Goal: Task Accomplishment & Management: Manage account settings

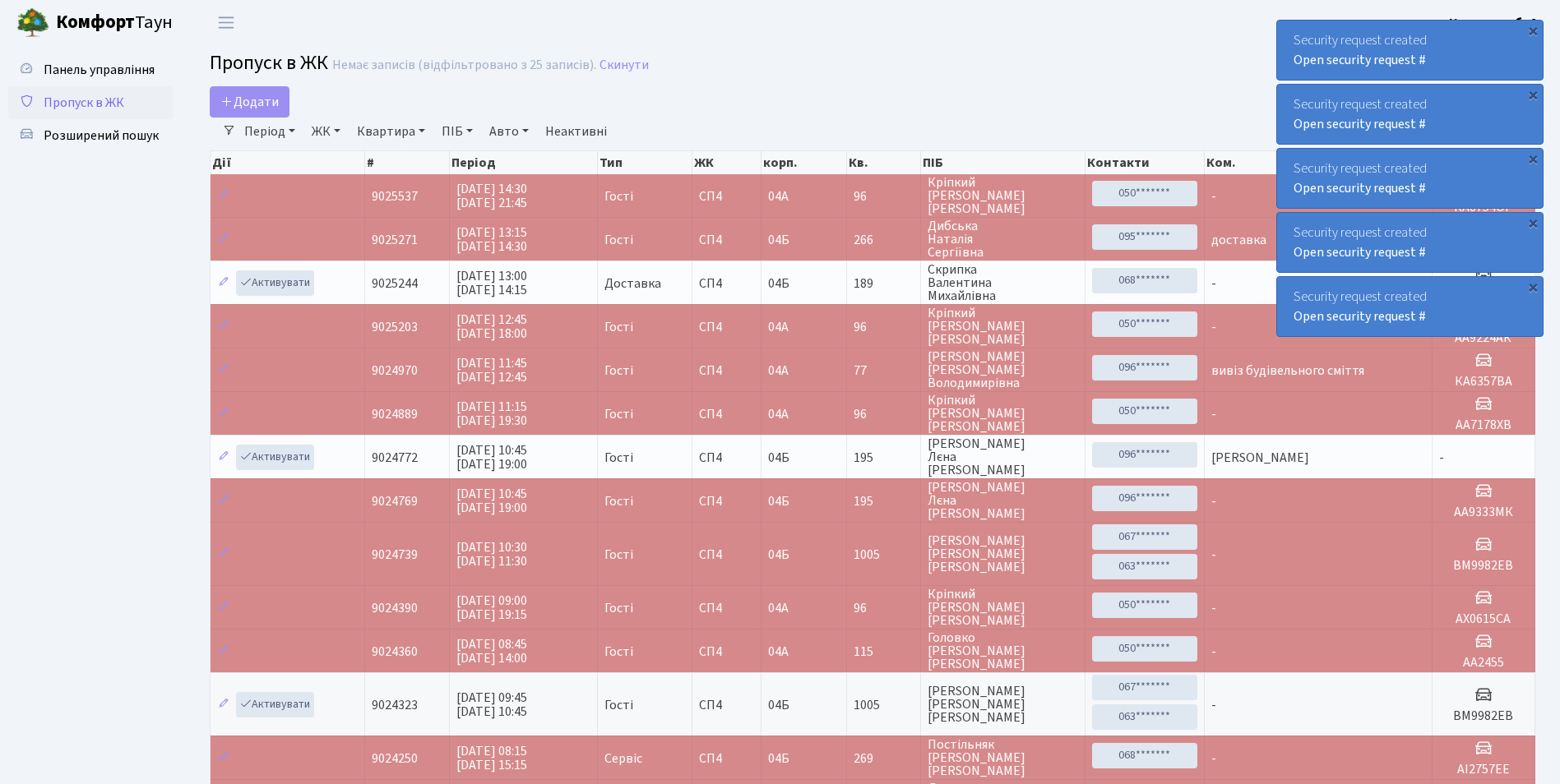
select select "25"
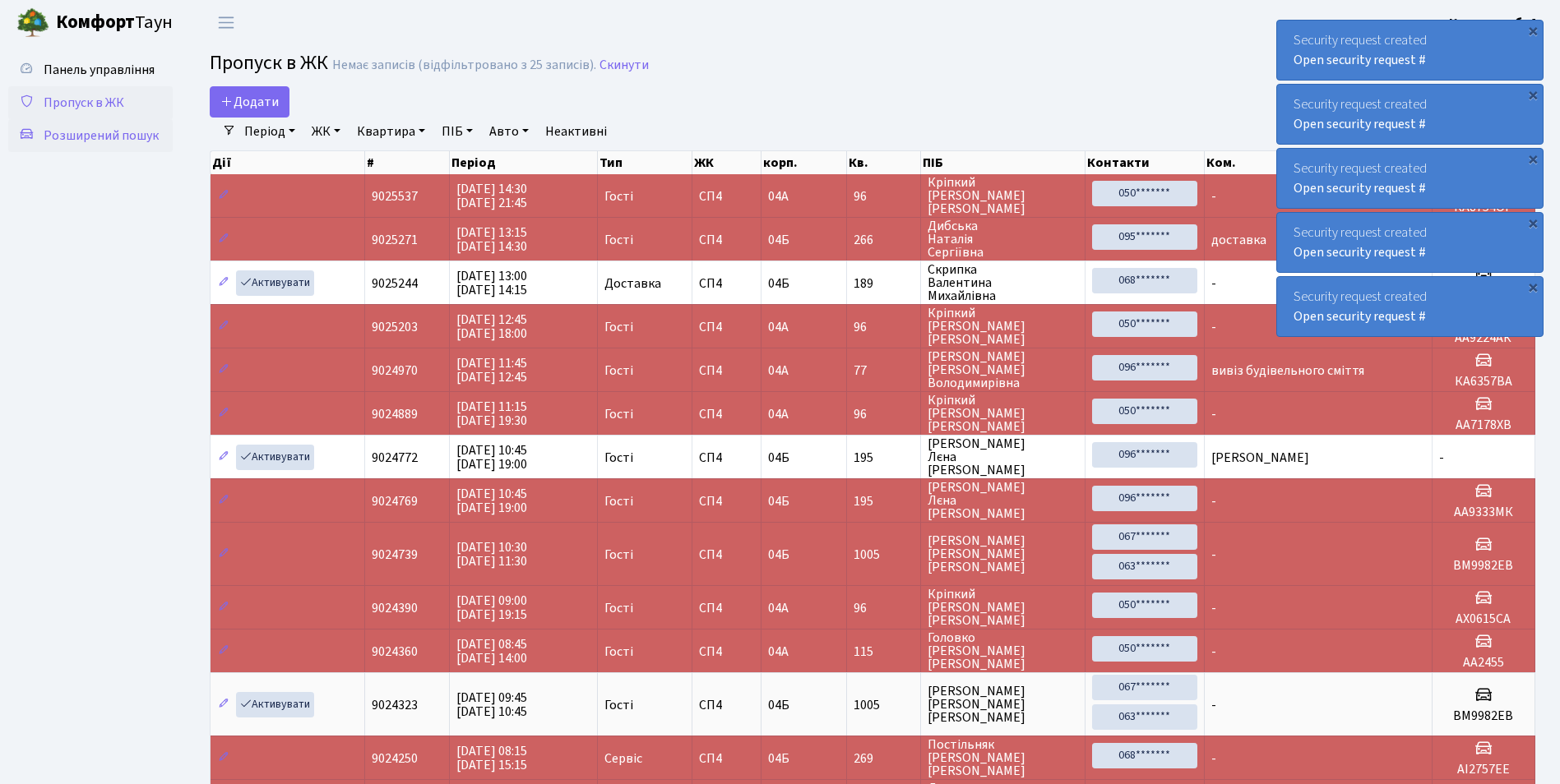
click at [92, 135] on span "Розширений пошук" at bounding box center [101, 135] width 116 height 18
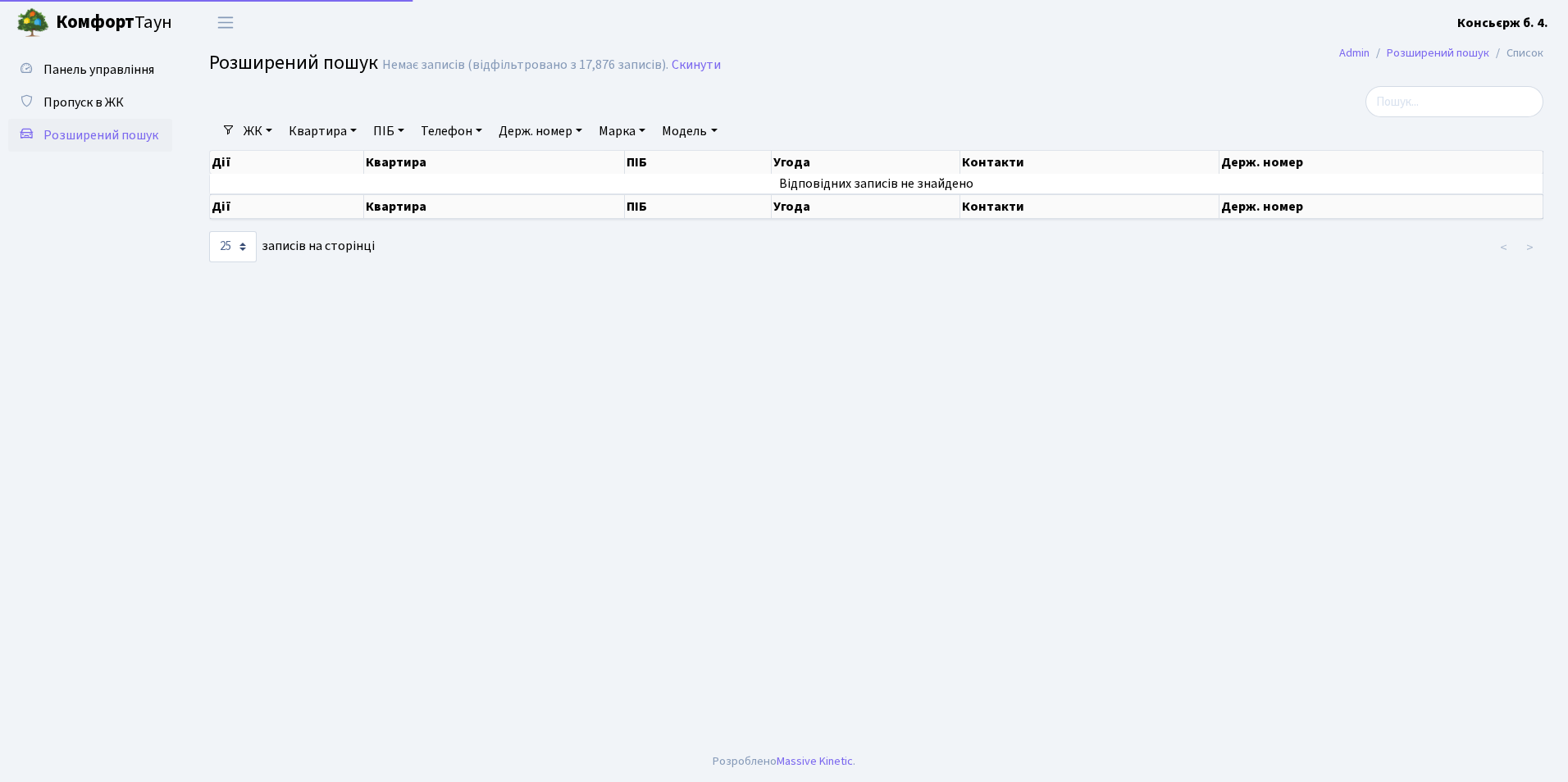
select select "25"
click at [91, 108] on span "Пропуск в ЖК" at bounding box center [84, 102] width 81 height 18
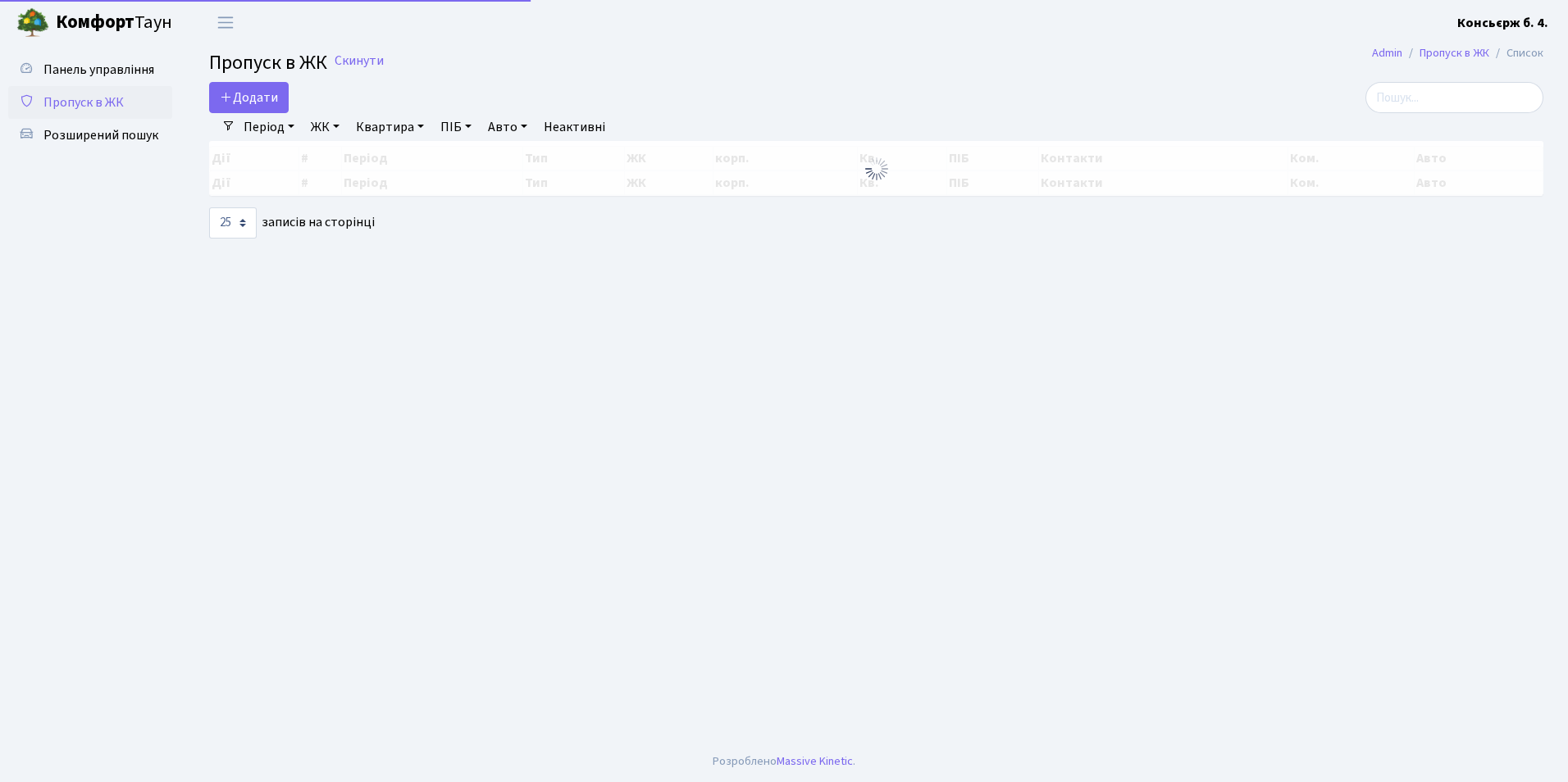
select select "25"
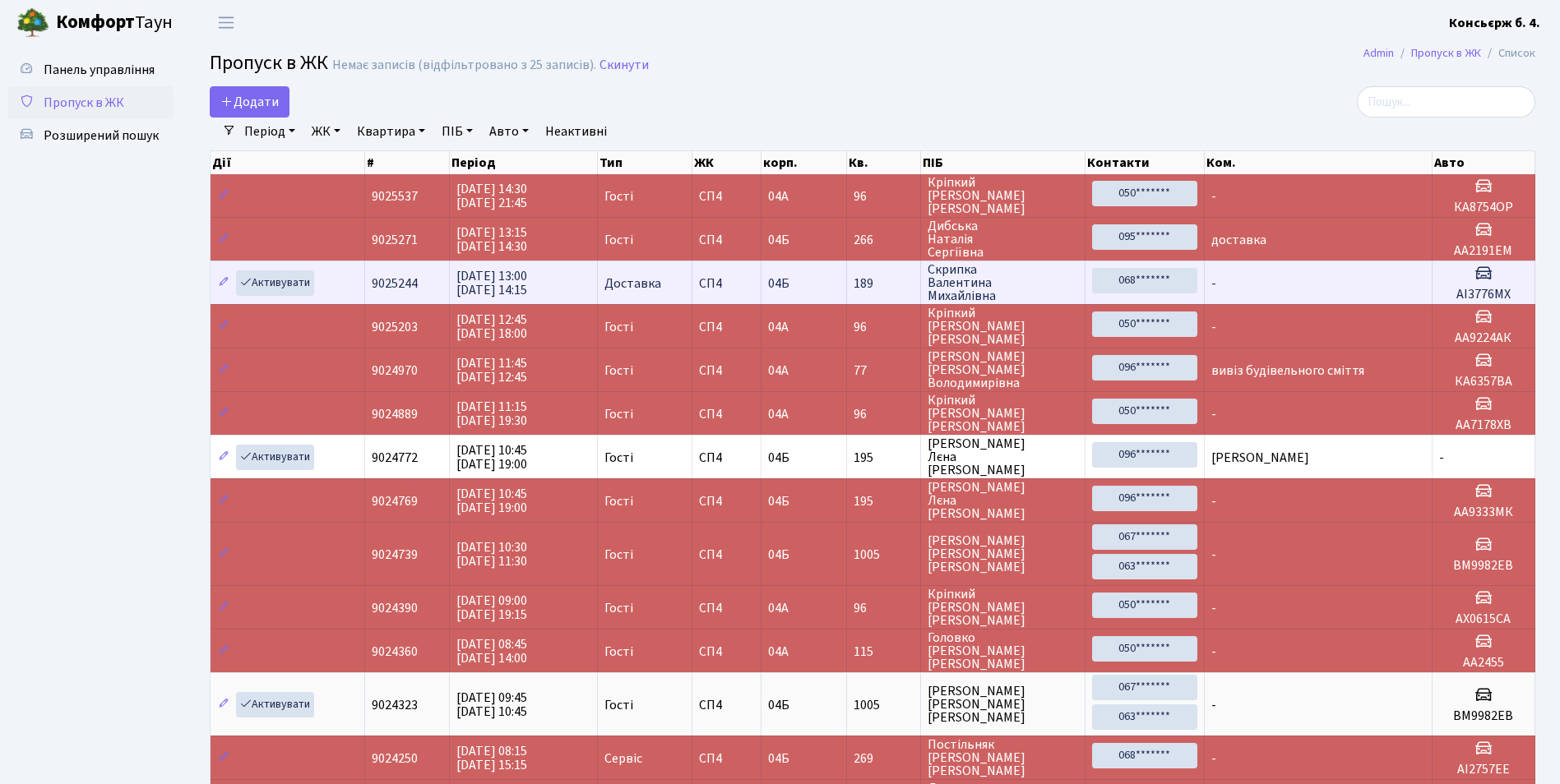
click at [528, 284] on span "[DATE] 13:00 [DATE] 14:15" at bounding box center [492, 283] width 71 height 32
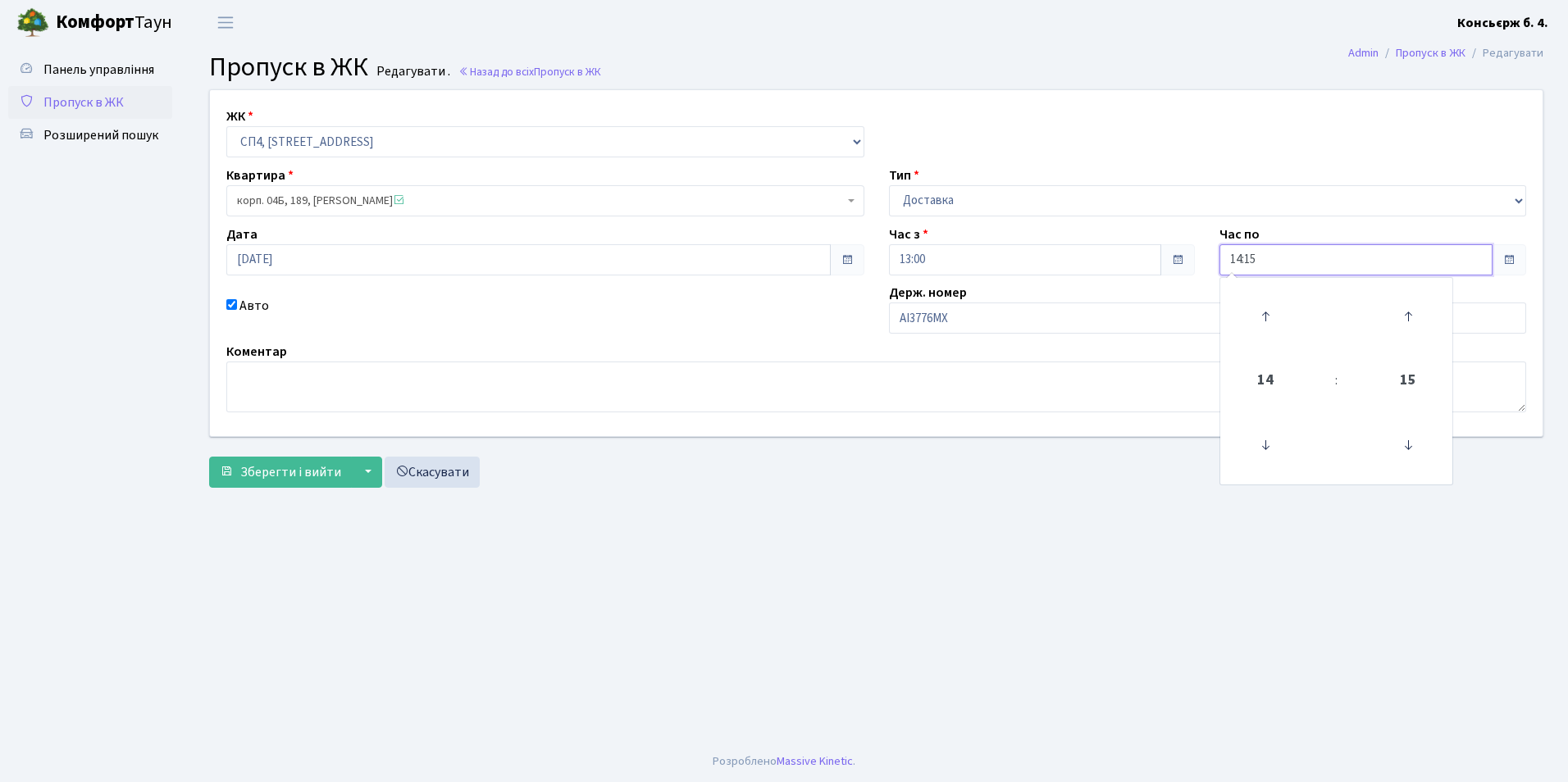
click at [1240, 257] on input "14:15" at bounding box center [1355, 260] width 273 height 32
click at [1268, 441] on icon at bounding box center [1265, 445] width 44 height 44
click at [1267, 444] on icon at bounding box center [1265, 445] width 44 height 44
click at [1270, 450] on icon at bounding box center [1265, 445] width 44 height 44
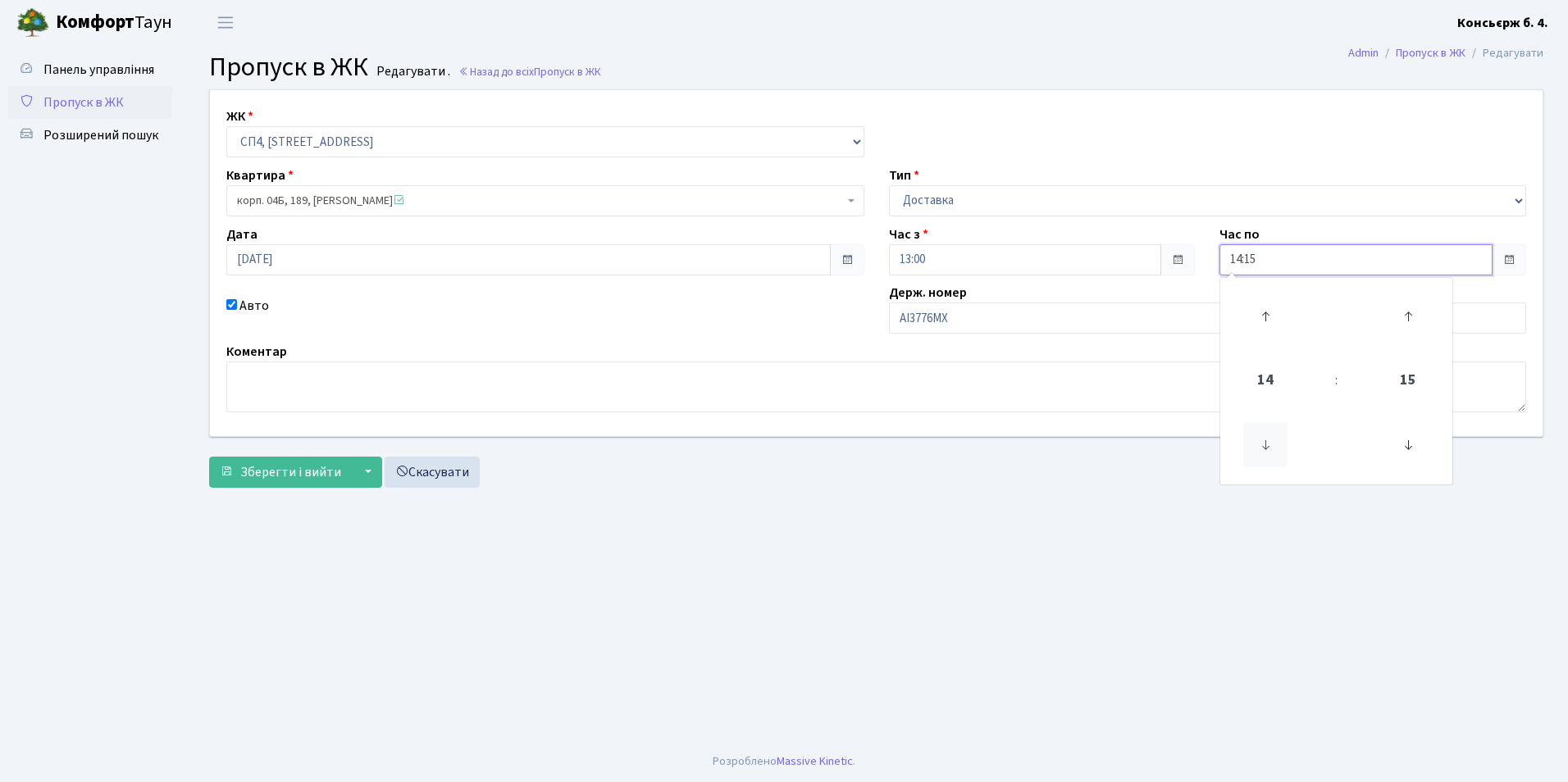
click at [1267, 448] on icon at bounding box center [1265, 445] width 44 height 44
drag, startPoint x: 1320, startPoint y: 254, endPoint x: 1311, endPoint y: 254, distance: 9.0
click at [1320, 254] on input "14:15" at bounding box center [1355, 260] width 273 height 32
click at [1236, 262] on input "14:15" at bounding box center [1355, 260] width 273 height 32
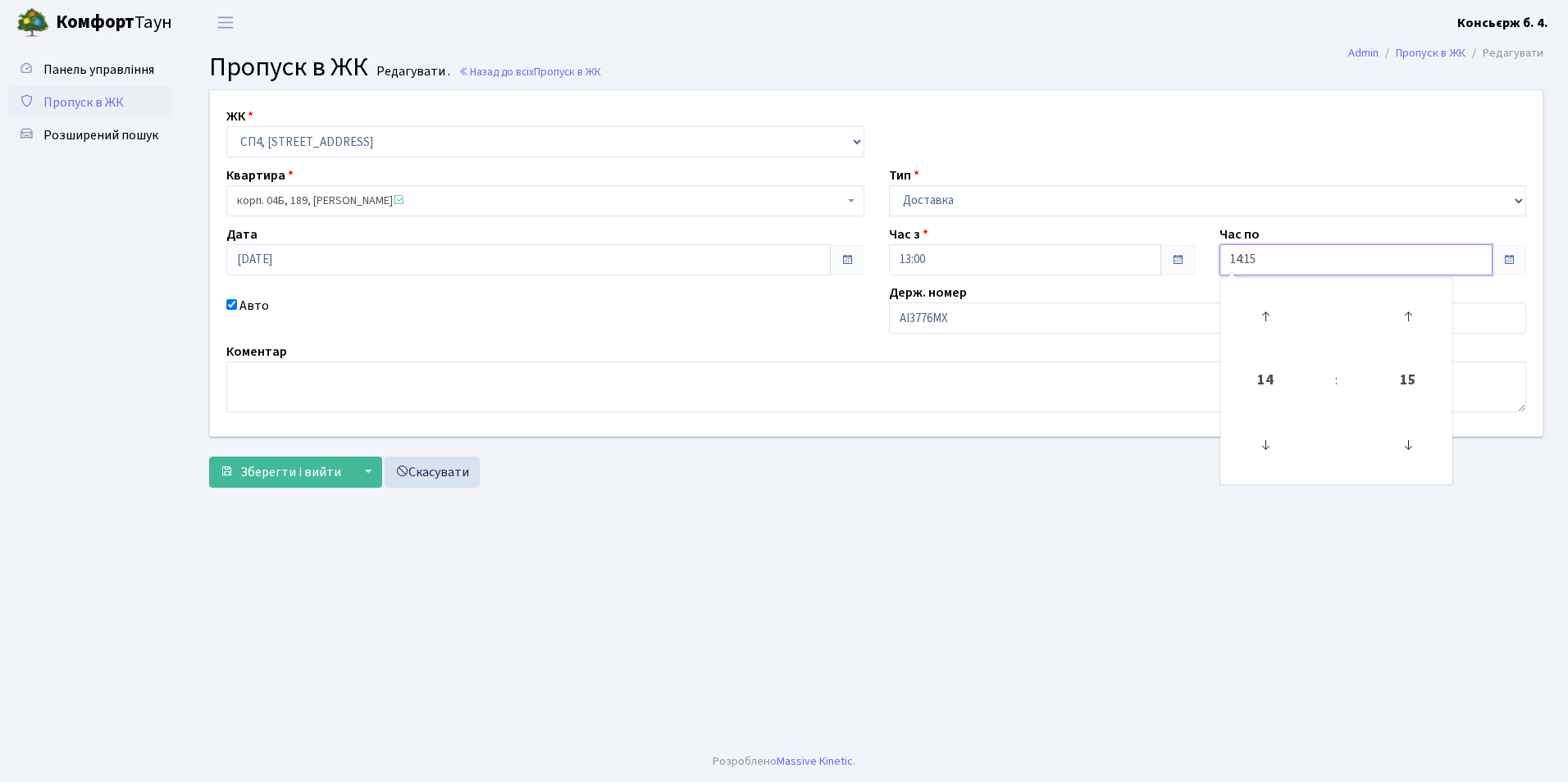
click at [1239, 259] on input "14:15" at bounding box center [1355, 260] width 273 height 32
click at [1241, 259] on input "14:15" at bounding box center [1355, 260] width 273 height 32
